Goal: Communication & Community: Answer question/provide support

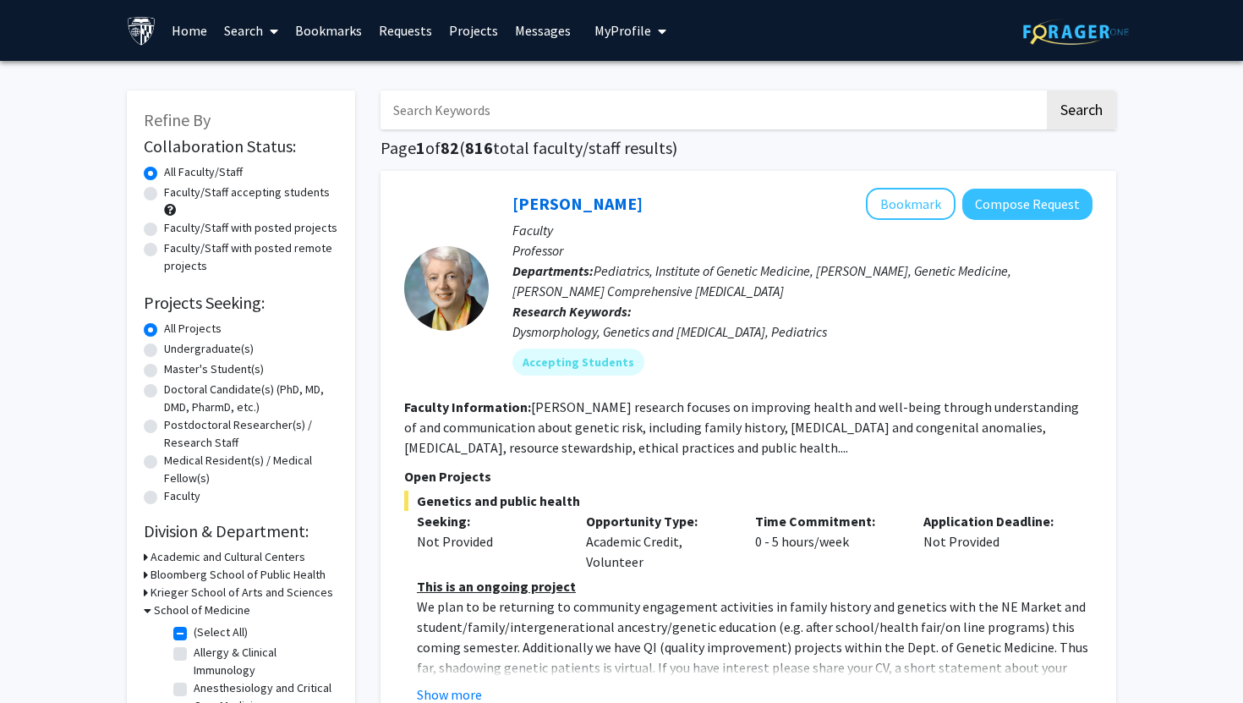
click at [539, 31] on link "Messages" at bounding box center [542, 30] width 73 height 59
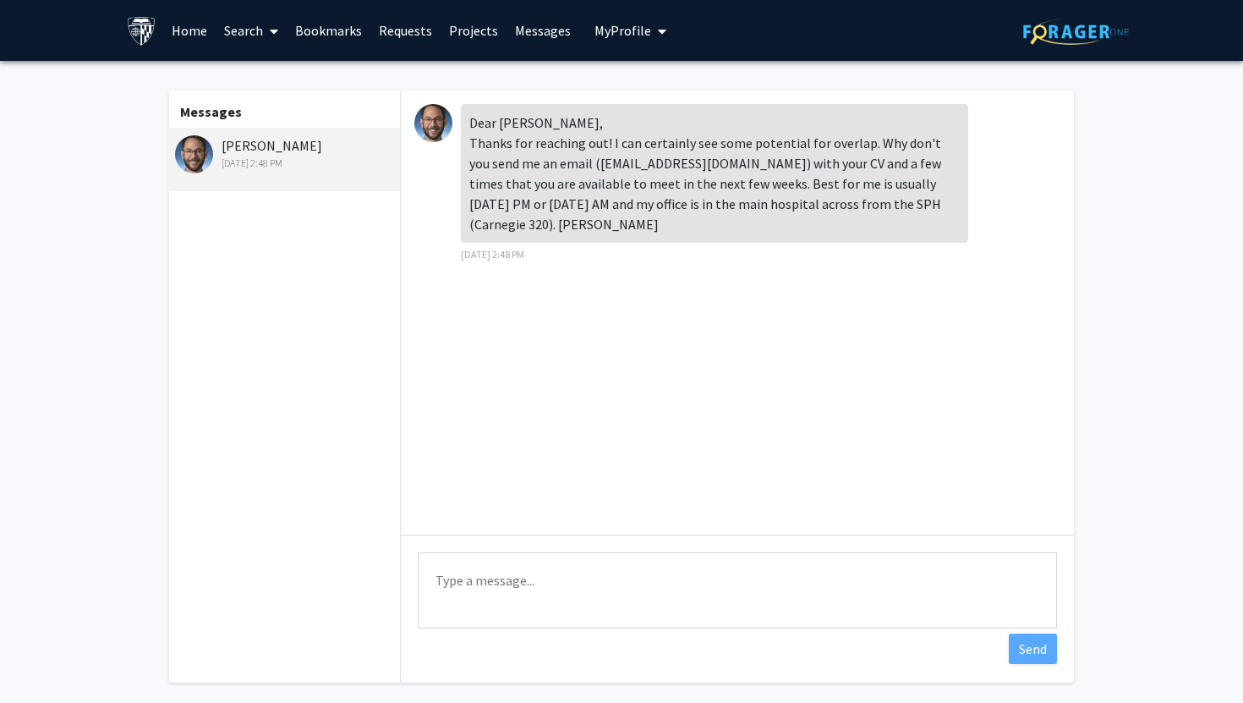
click at [281, 150] on div "[PERSON_NAME] [DATE] 2:48 PM" at bounding box center [285, 153] width 221 height 36
click at [611, 32] on span "My Profile" at bounding box center [622, 30] width 57 height 17
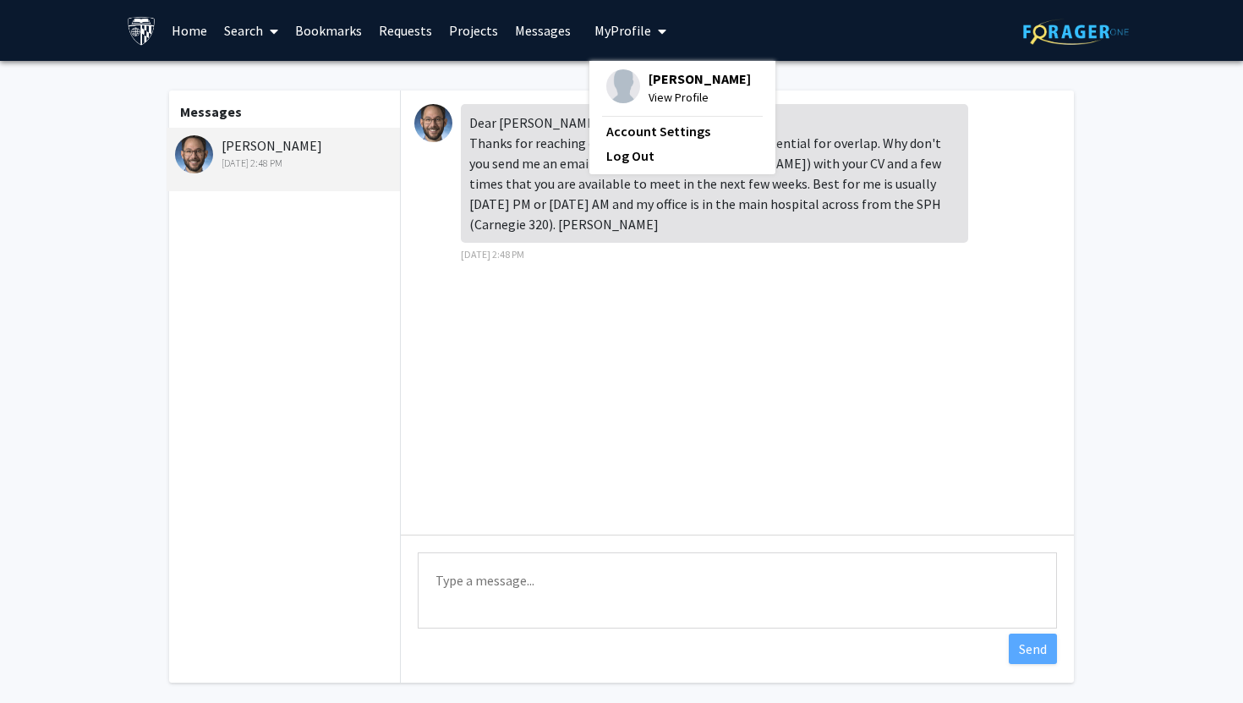
click at [459, 29] on link "Projects" at bounding box center [474, 30] width 66 height 59
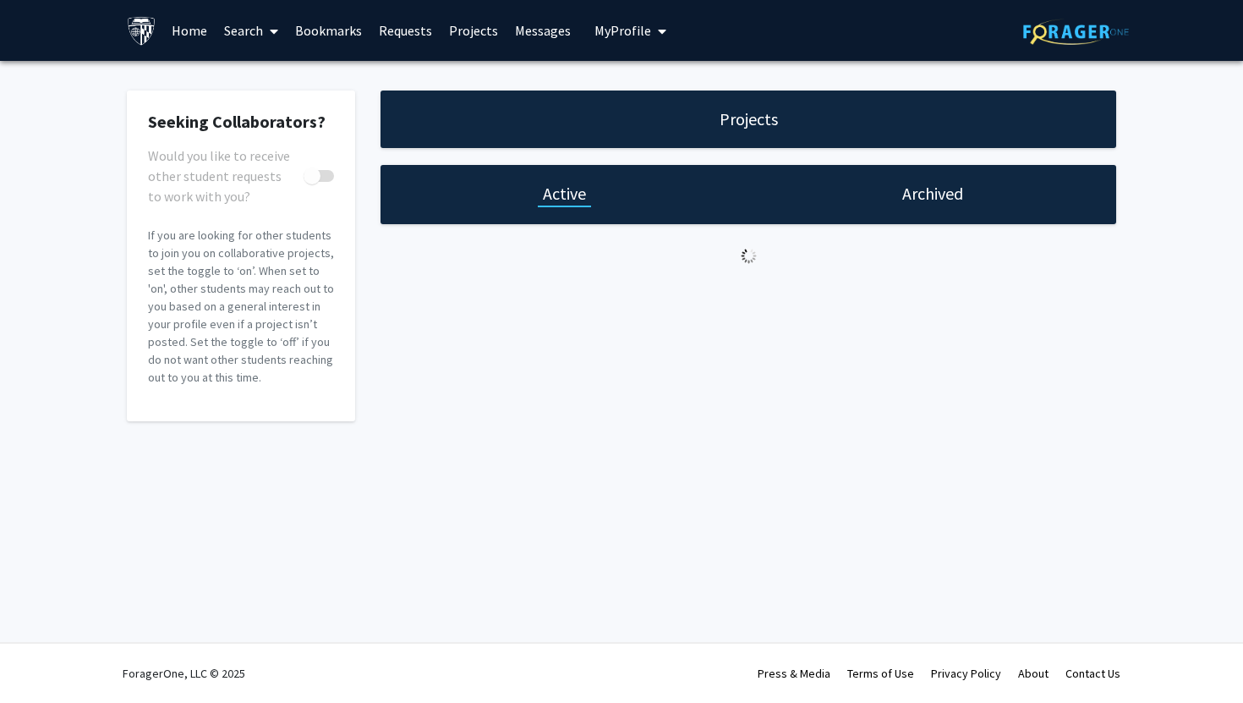
checkbox input "true"
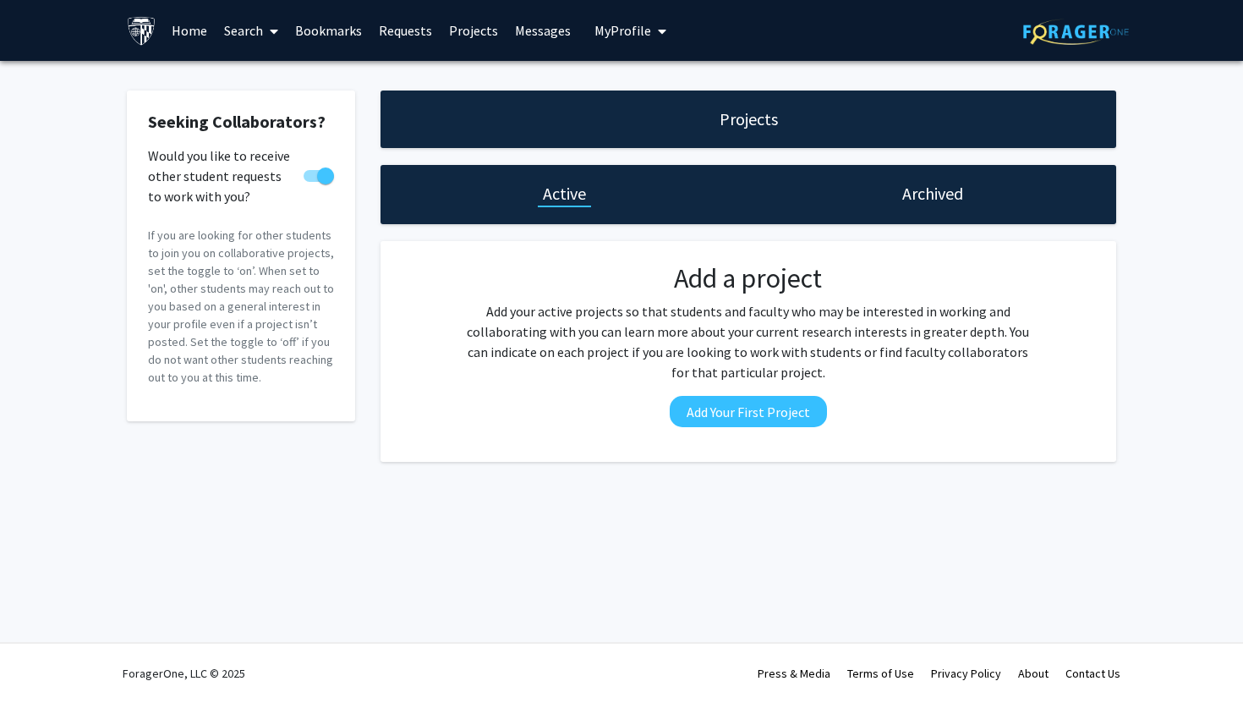
click at [538, 30] on link "Messages" at bounding box center [542, 30] width 73 height 59
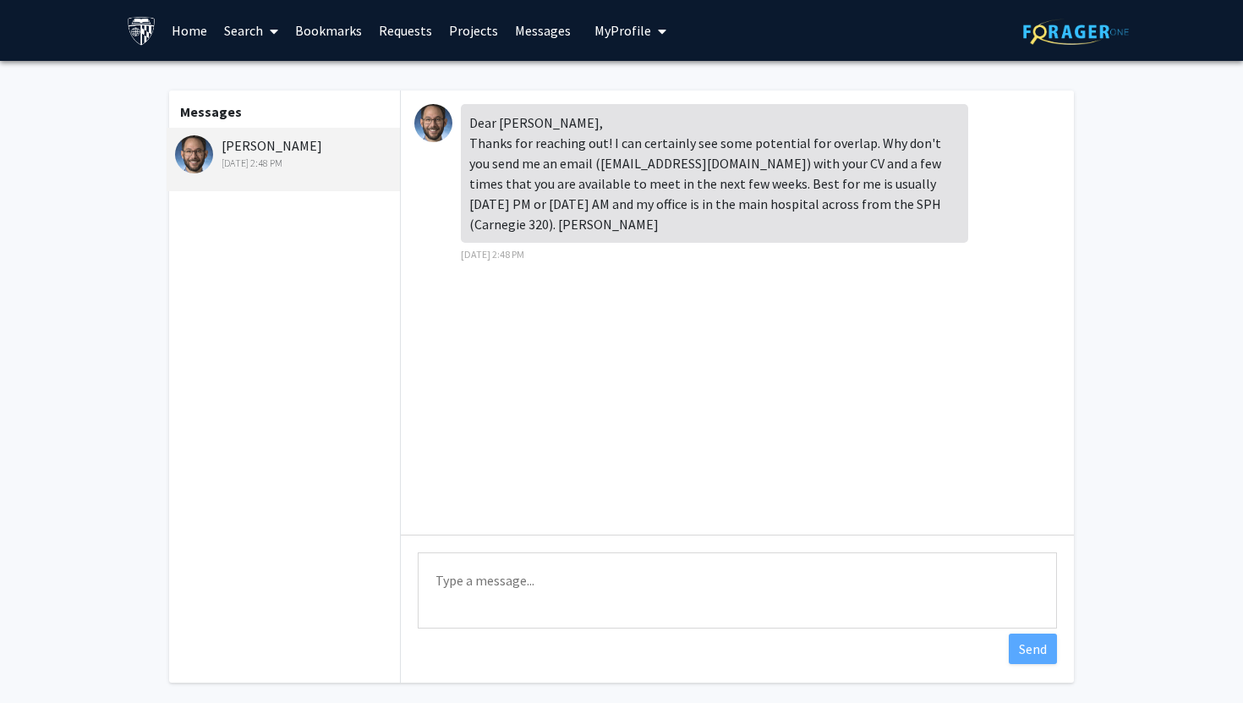
click at [345, 160] on div "[DATE] 2:48 PM" at bounding box center [285, 163] width 221 height 15
click at [198, 30] on link "Home" at bounding box center [189, 30] width 52 height 59
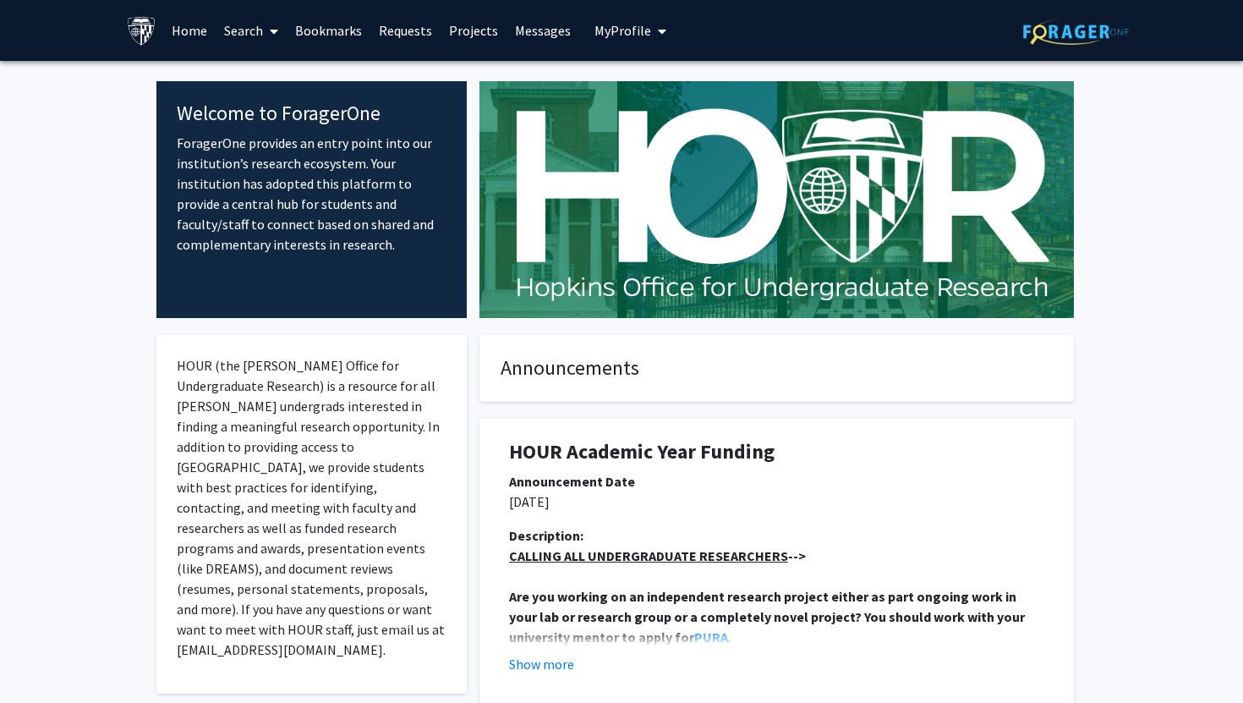
click at [263, 34] on span at bounding box center [270, 31] width 15 height 59
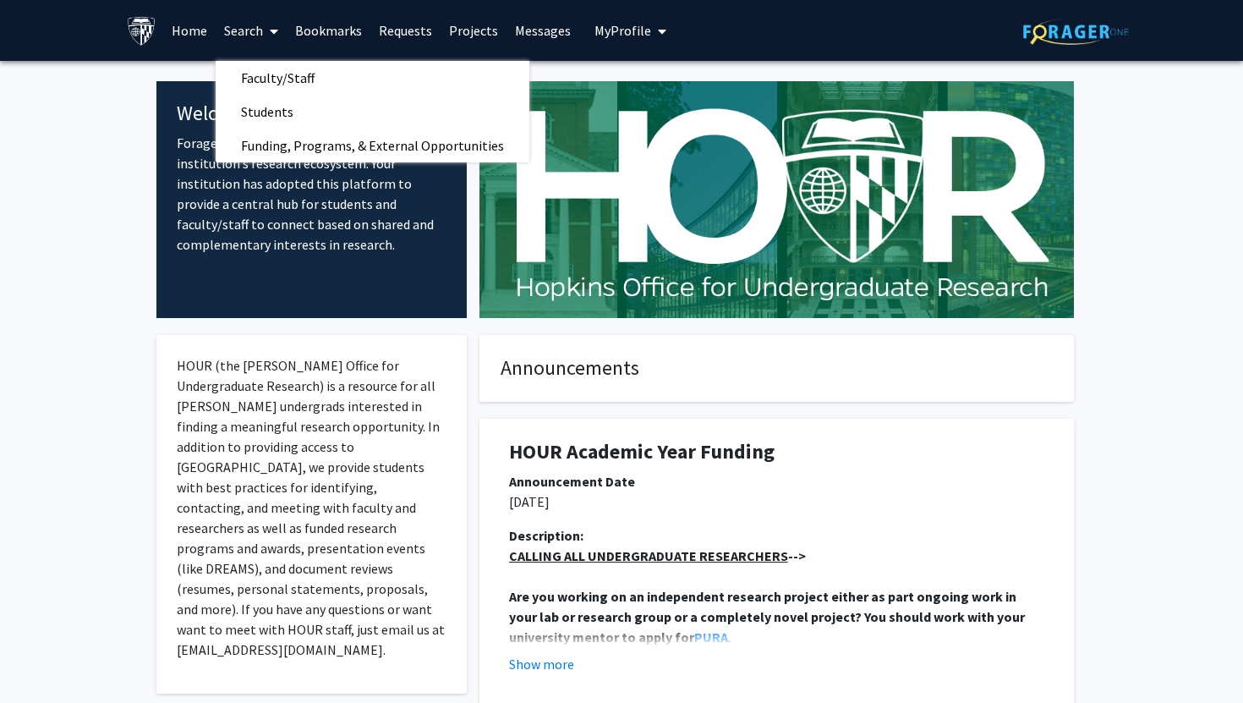
click at [274, 30] on icon at bounding box center [274, 32] width 8 height 14
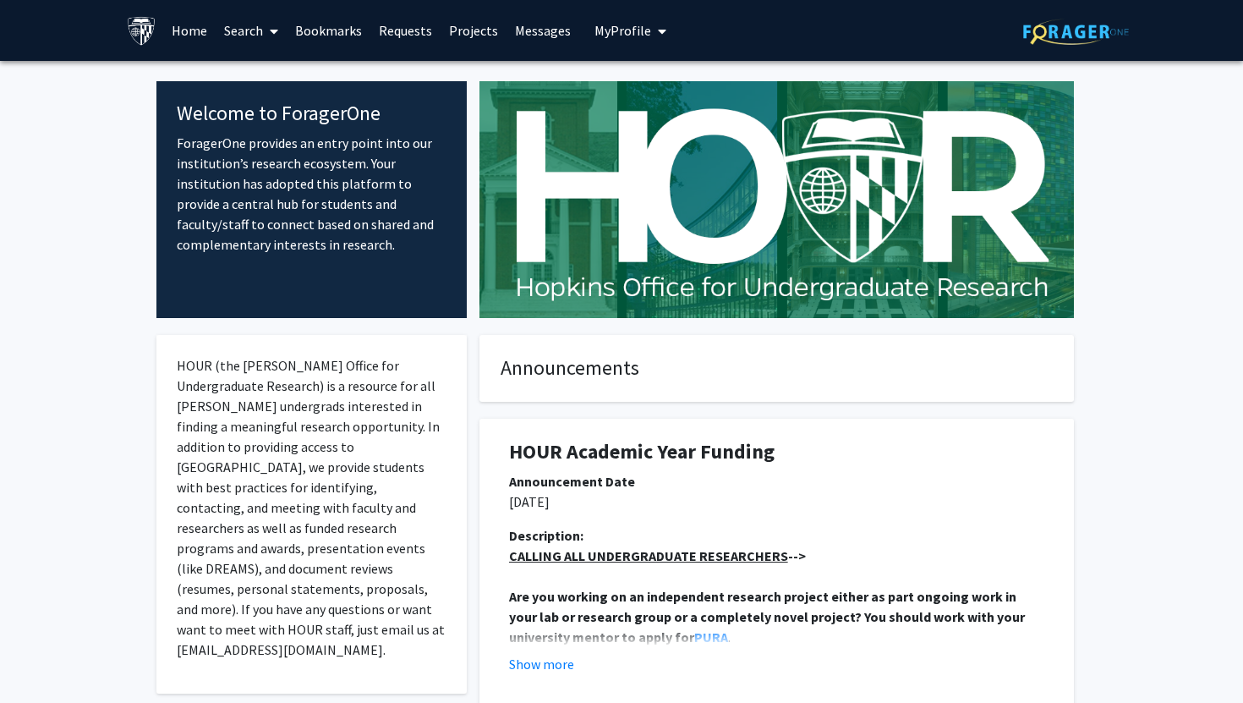
click at [274, 30] on icon at bounding box center [274, 32] width 8 height 14
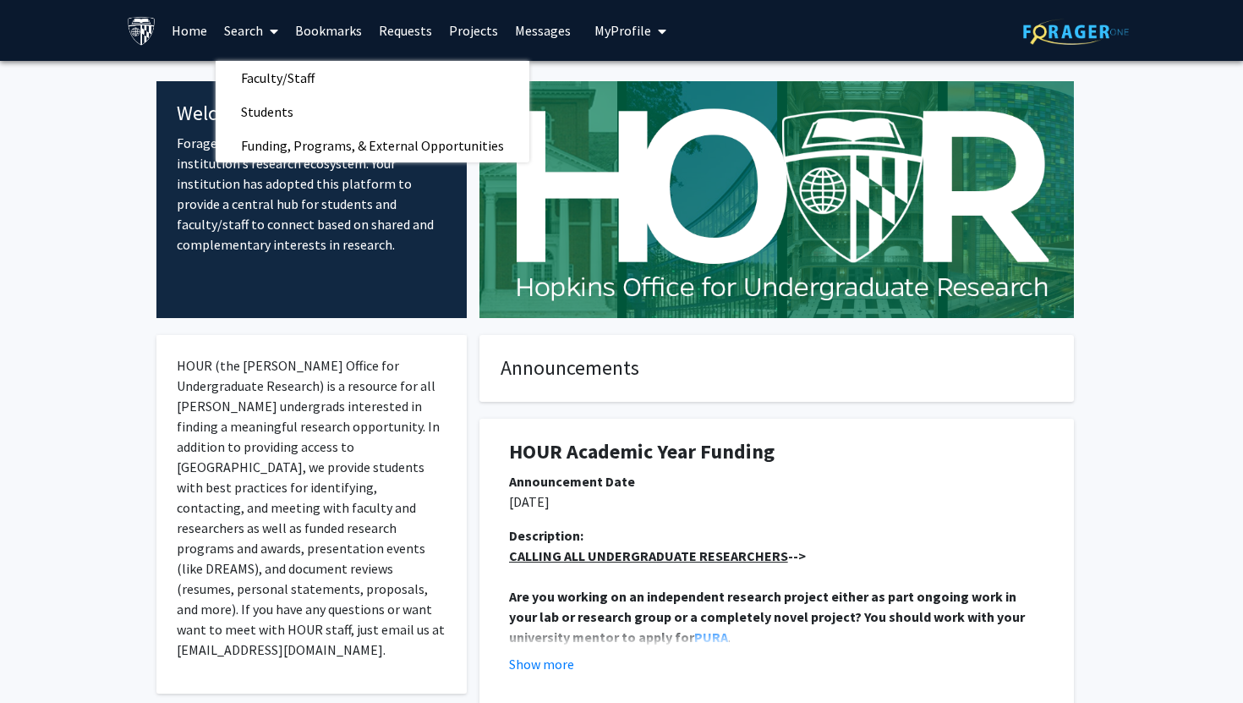
click at [274, 30] on icon at bounding box center [274, 32] width 8 height 14
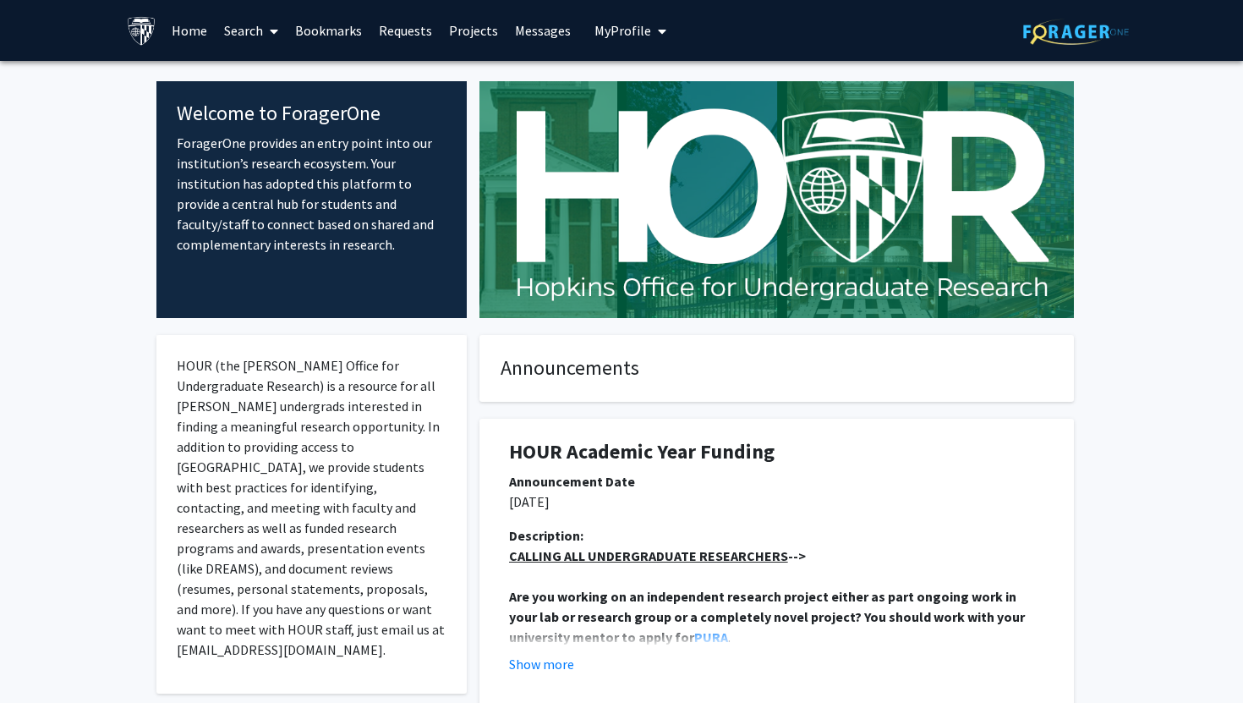
click at [206, 30] on link "Home" at bounding box center [189, 30] width 52 height 59
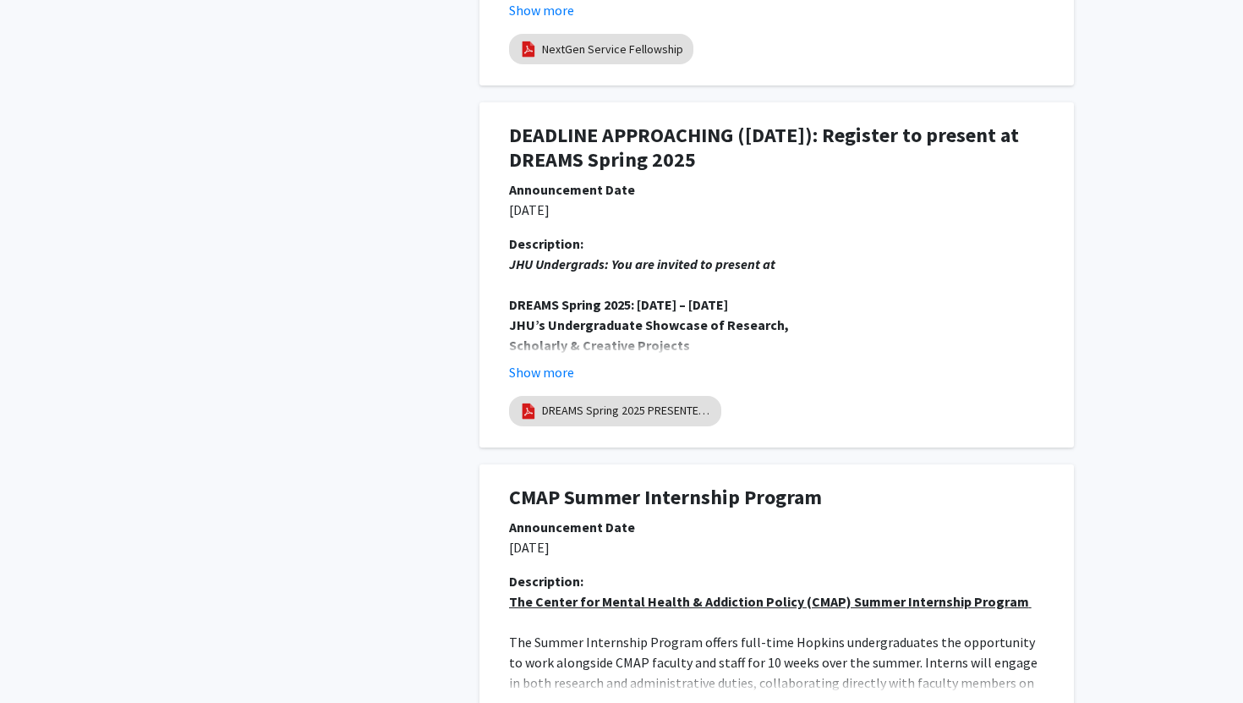
scroll to position [3117, 0]
